Goal: Task Accomplishment & Management: Use online tool/utility

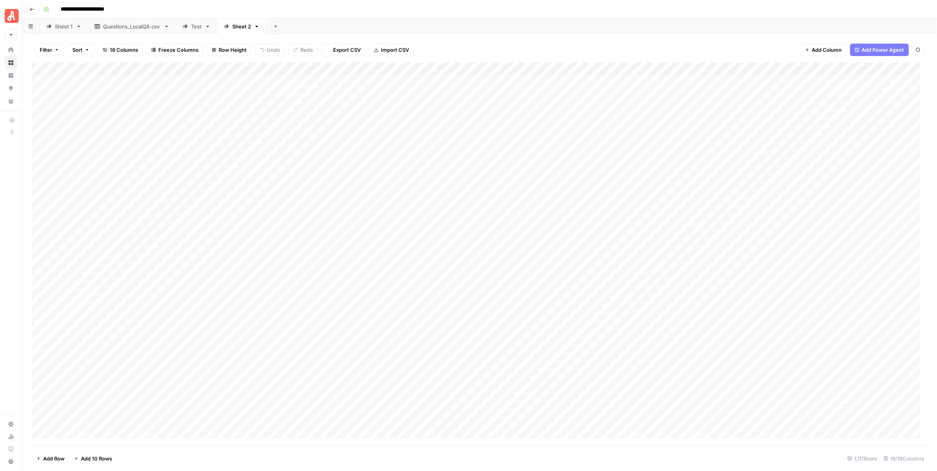
click at [460, 8] on div "**********" at bounding box center [484, 9] width 889 height 12
click at [409, 201] on div "Add Column" at bounding box center [480, 253] width 896 height 383
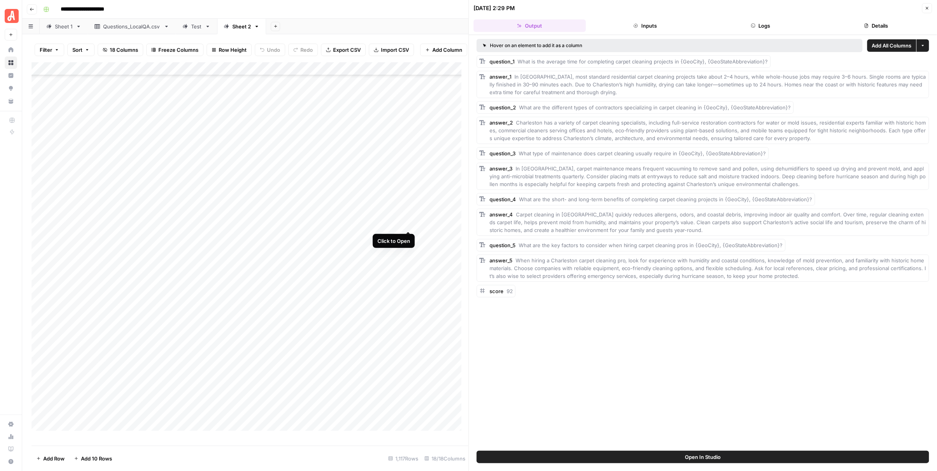
click at [408, 223] on div "Add Column" at bounding box center [250, 250] width 437 height 376
click at [930, 4] on button "Close" at bounding box center [927, 8] width 10 height 10
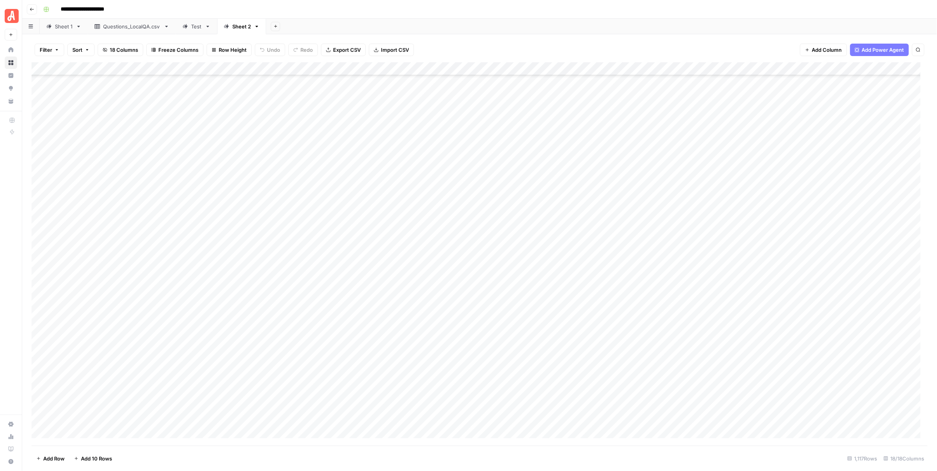
scroll to position [7976, 0]
click at [405, 136] on div "Add Column" at bounding box center [480, 253] width 896 height 383
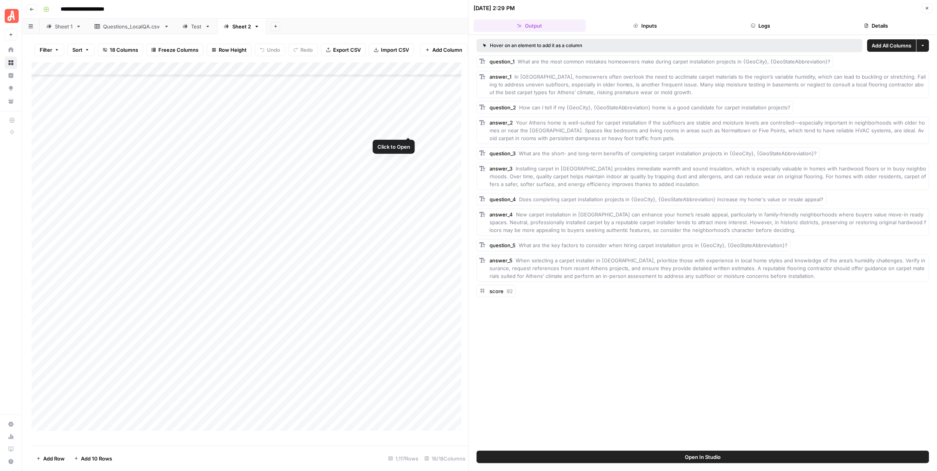
click at [405, 128] on div "Add Column" at bounding box center [250, 250] width 437 height 376
click at [409, 155] on div "Add Column" at bounding box center [250, 250] width 437 height 376
click at [927, 10] on icon "button" at bounding box center [927, 8] width 5 height 5
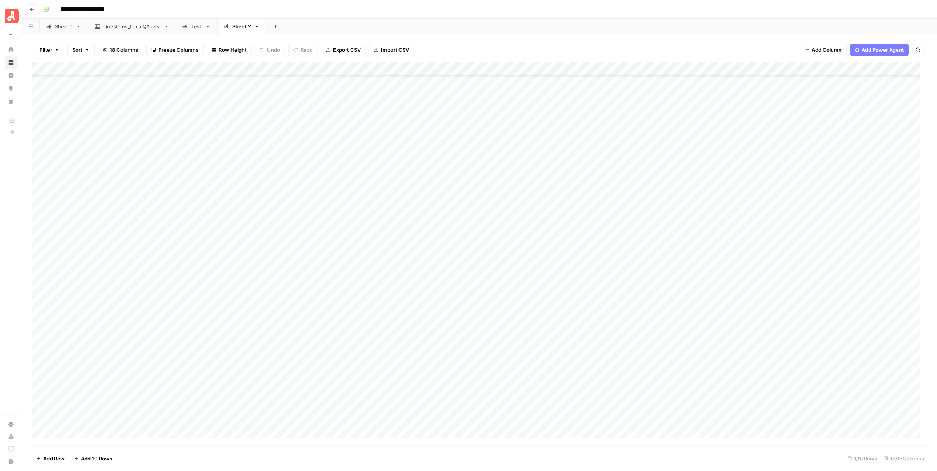
scroll to position [8803, 0]
click at [407, 182] on div "Add Column" at bounding box center [480, 253] width 896 height 383
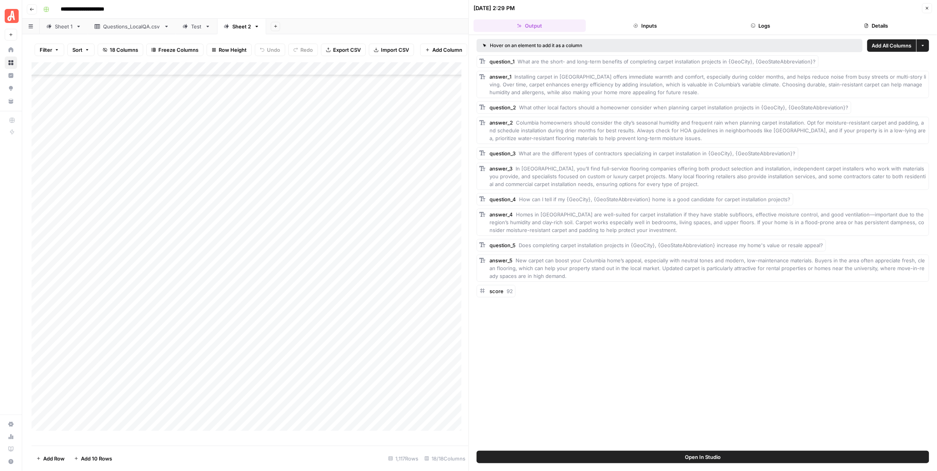
click at [928, 8] on icon "button" at bounding box center [927, 8] width 5 height 5
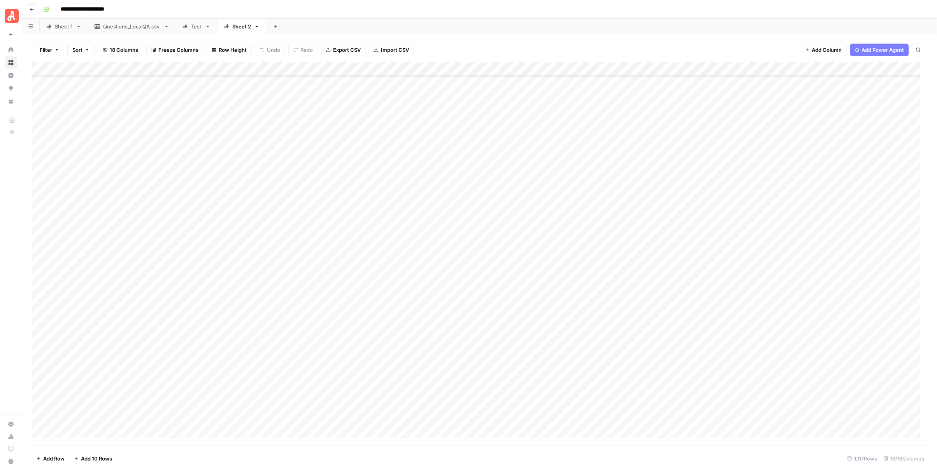
scroll to position [12256, 0]
click at [409, 191] on div "Add Column" at bounding box center [480, 253] width 896 height 383
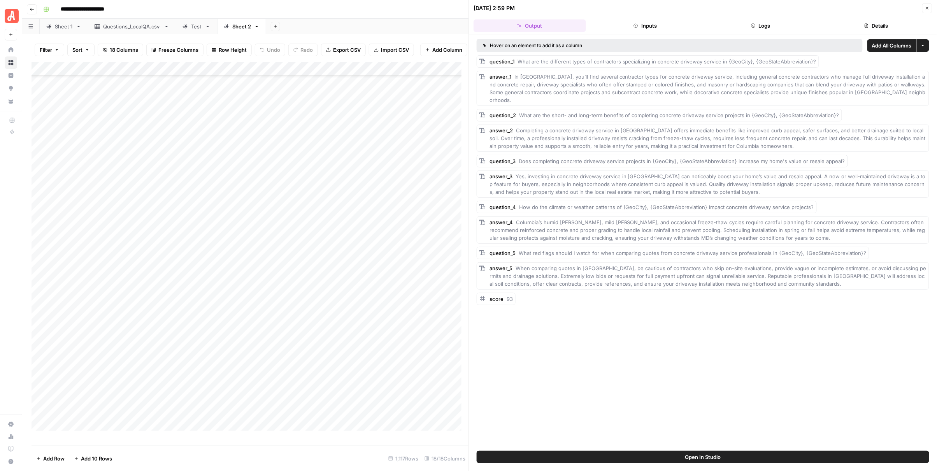
click at [925, 9] on icon "button" at bounding box center [927, 8] width 5 height 5
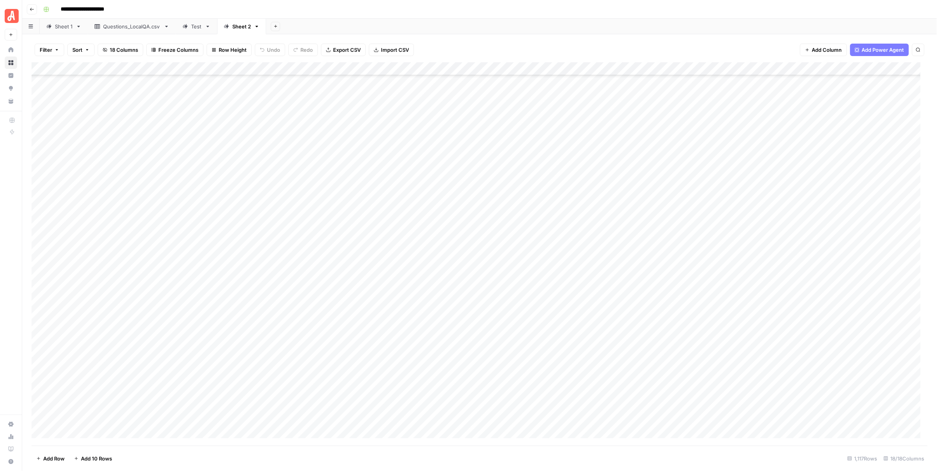
scroll to position [13034, 0]
click at [407, 247] on div "Add Column" at bounding box center [480, 253] width 896 height 383
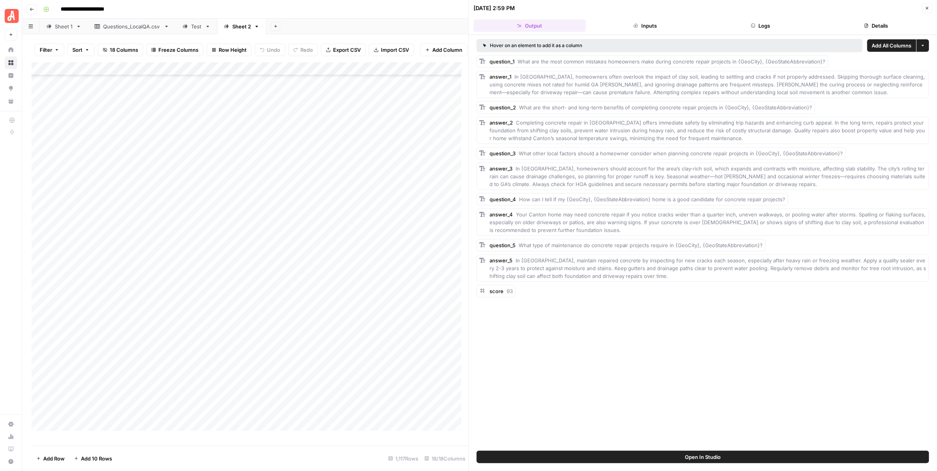
click at [927, 5] on button "Close" at bounding box center [927, 8] width 10 height 10
